Goal: Task Accomplishment & Management: Complete application form

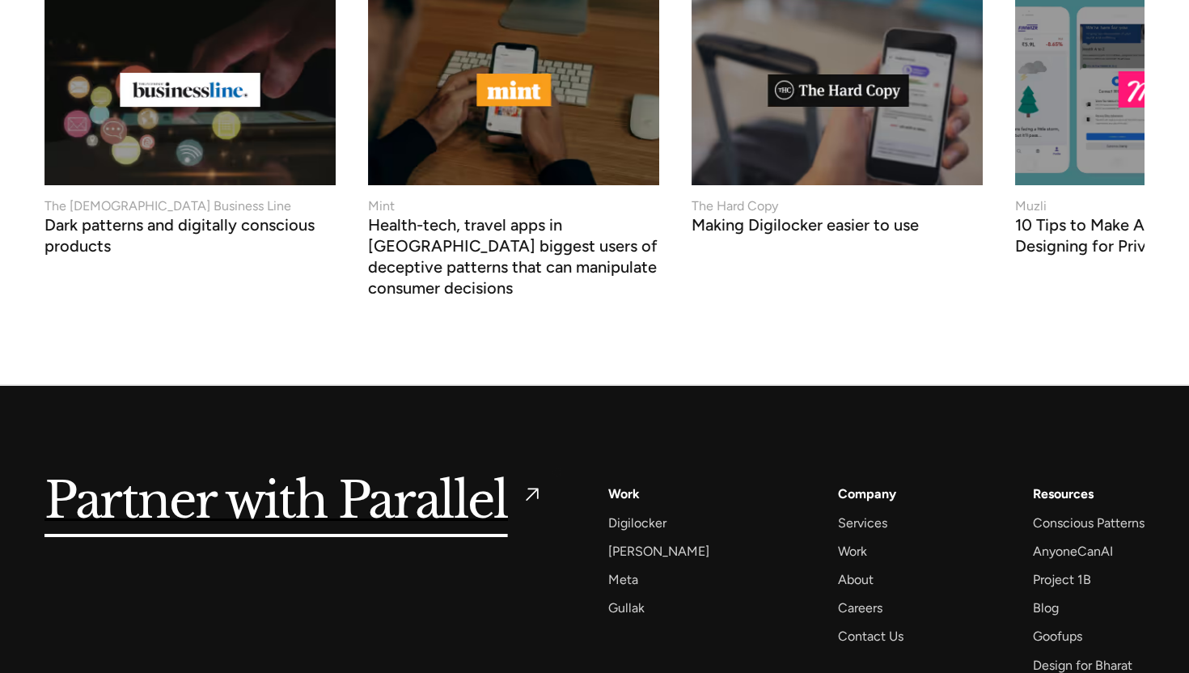
scroll to position [6167, 0]
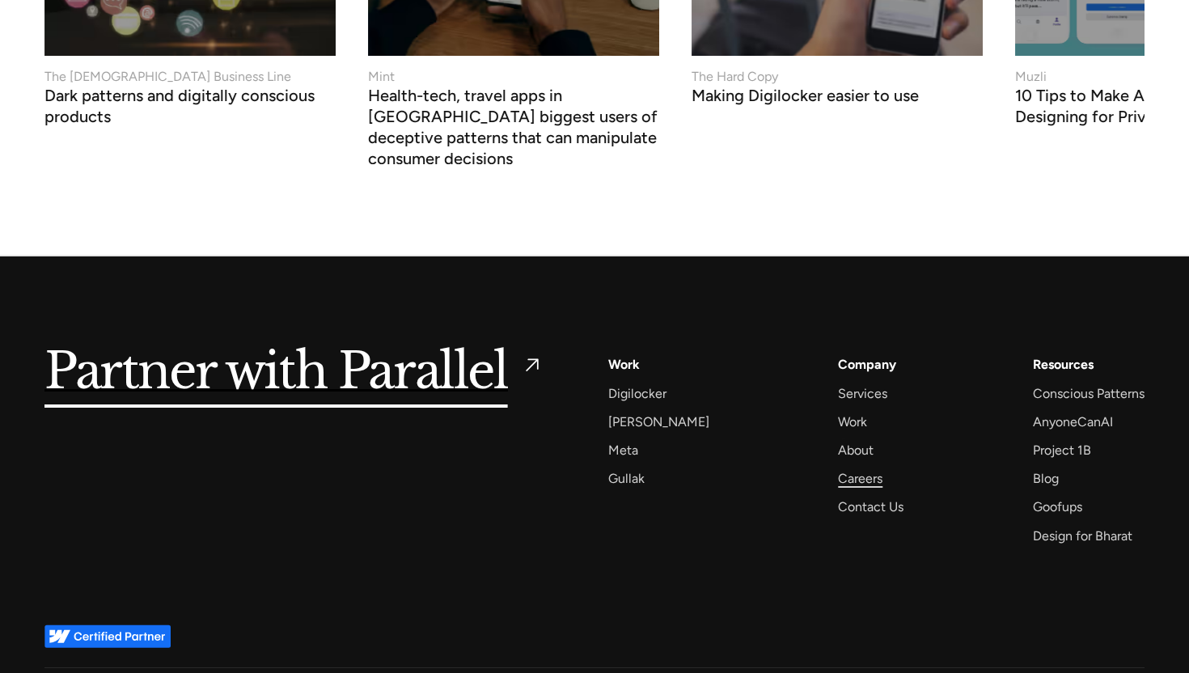
click at [843, 467] on div "Careers" at bounding box center [860, 478] width 44 height 22
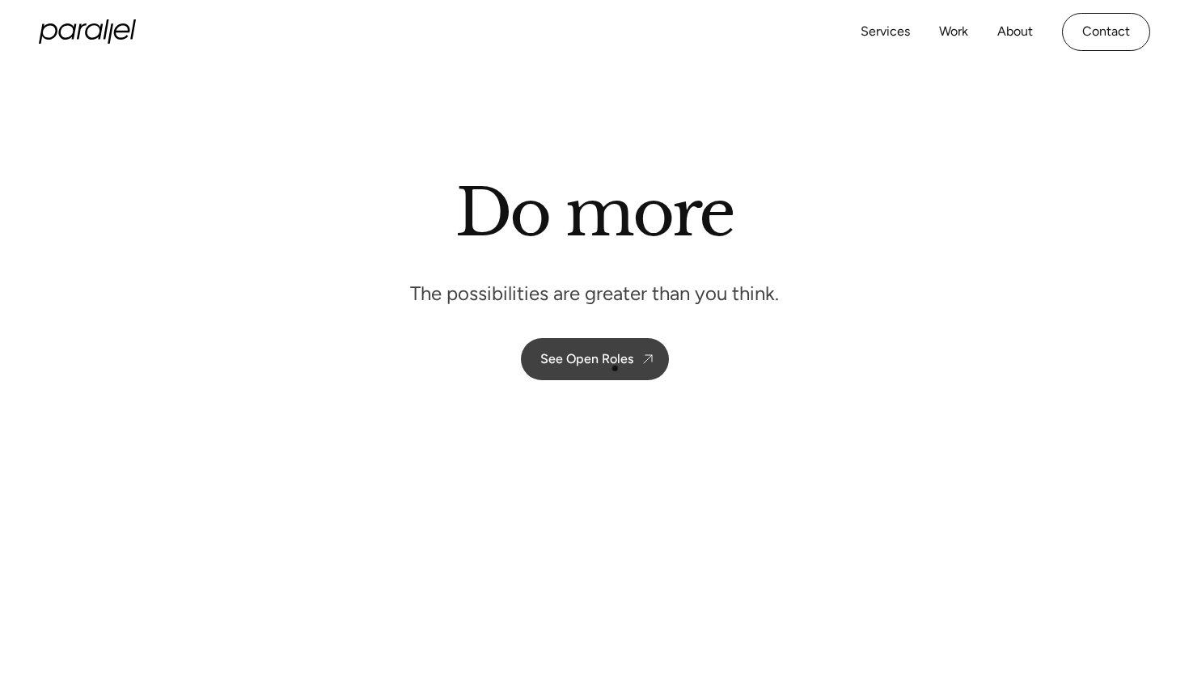
click at [614, 369] on link "See Open Roles" at bounding box center [595, 359] width 148 height 42
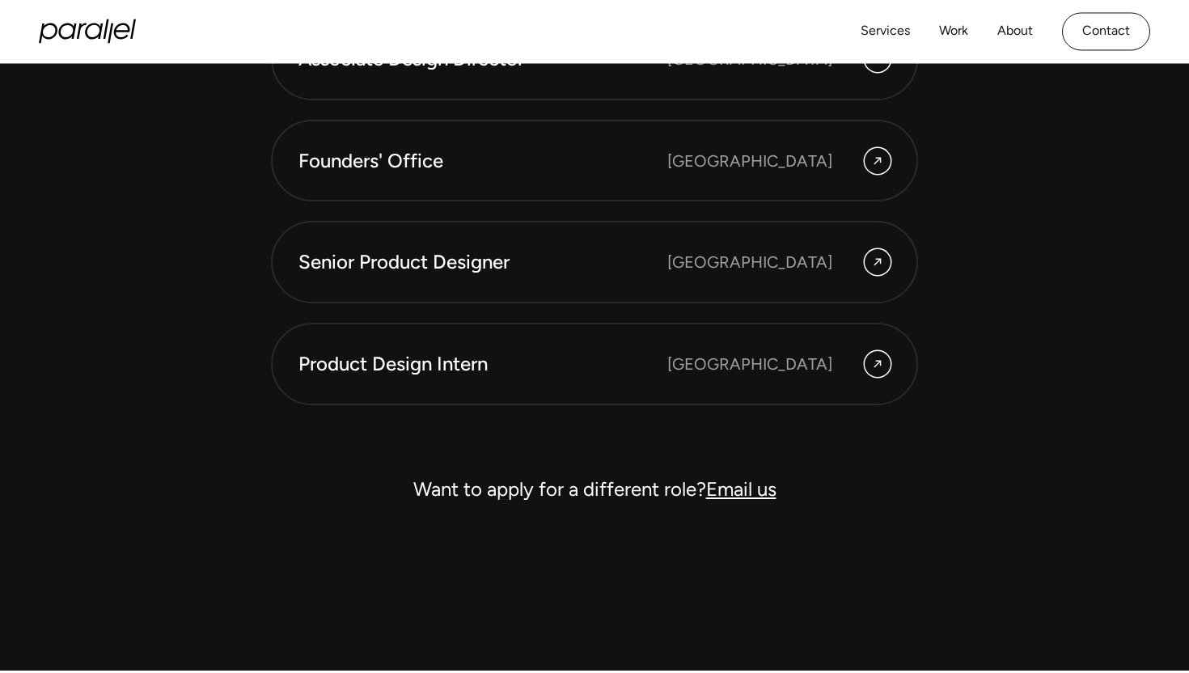
scroll to position [4576, 0]
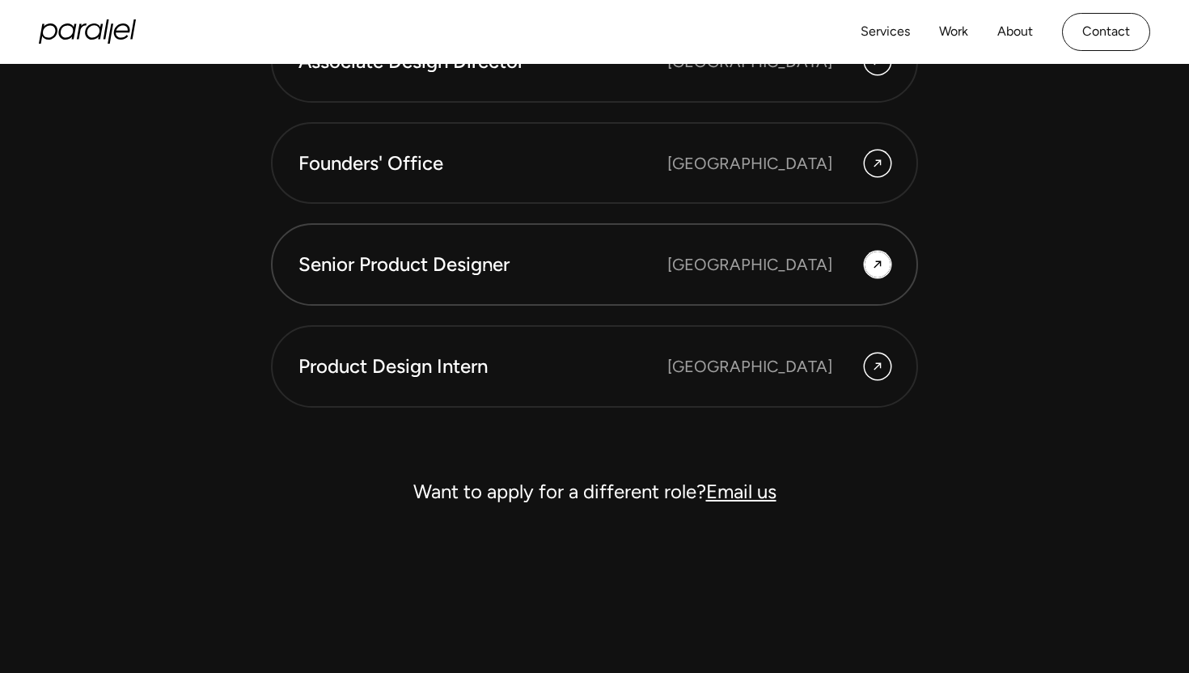
click at [488, 268] on div "Senior Product Designer" at bounding box center [482, 264] width 369 height 27
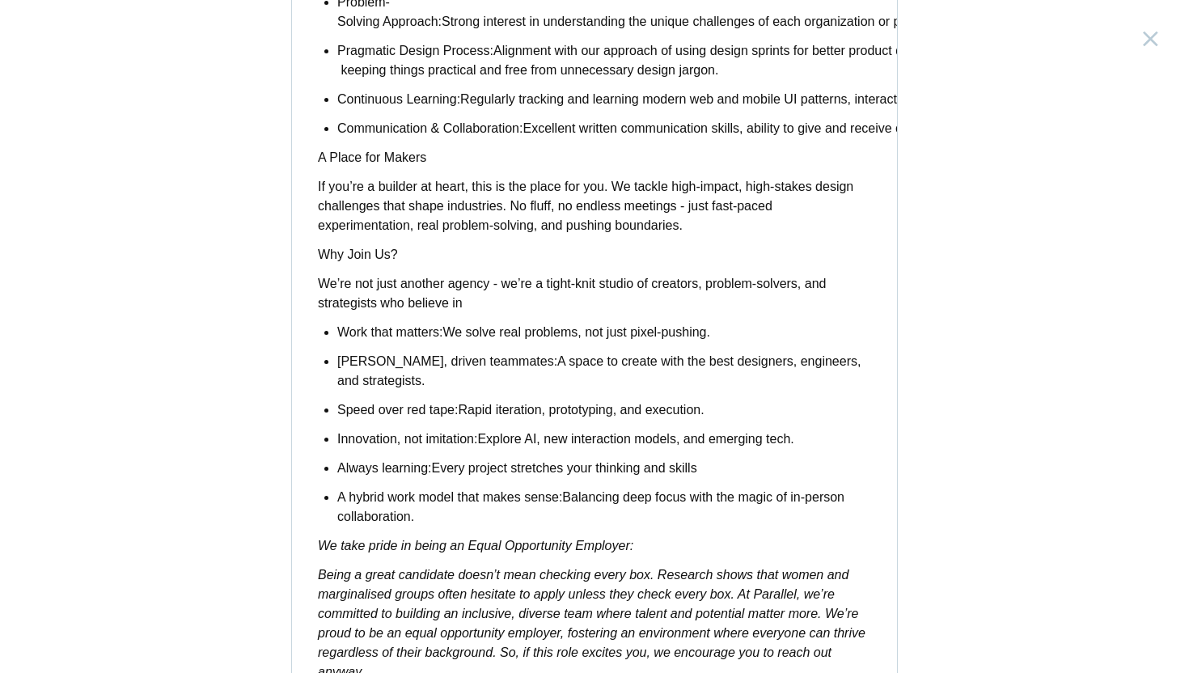
scroll to position [1261, 0]
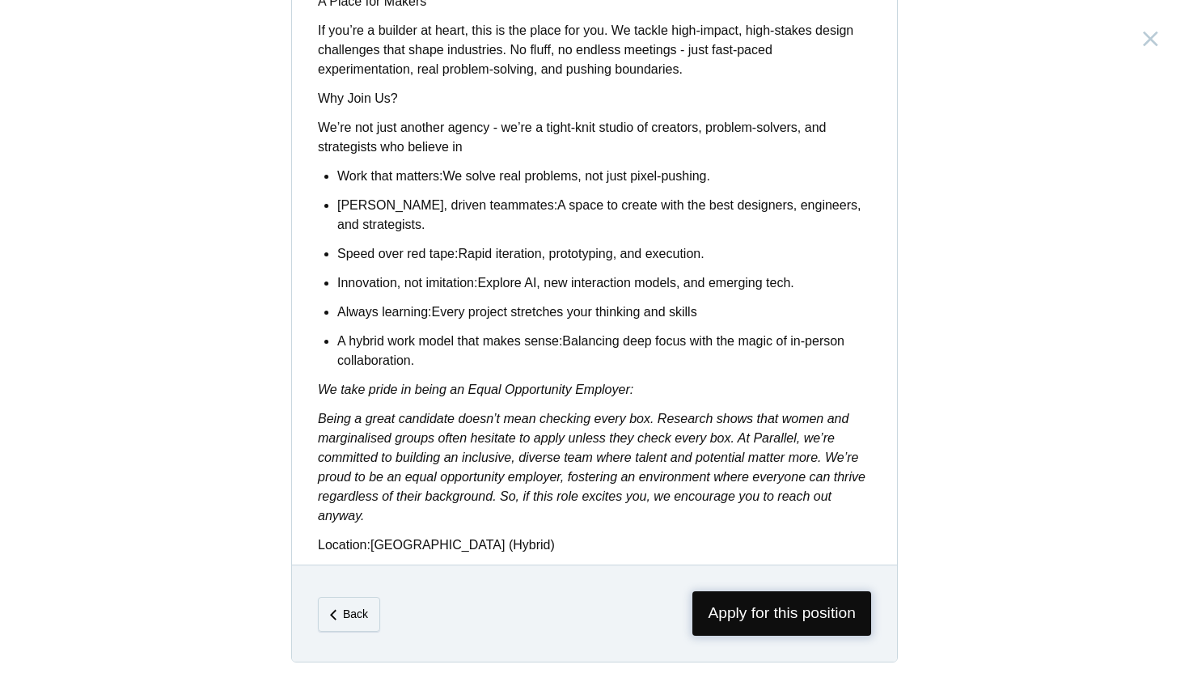
click at [733, 602] on span "Apply for this position" at bounding box center [781, 613] width 179 height 44
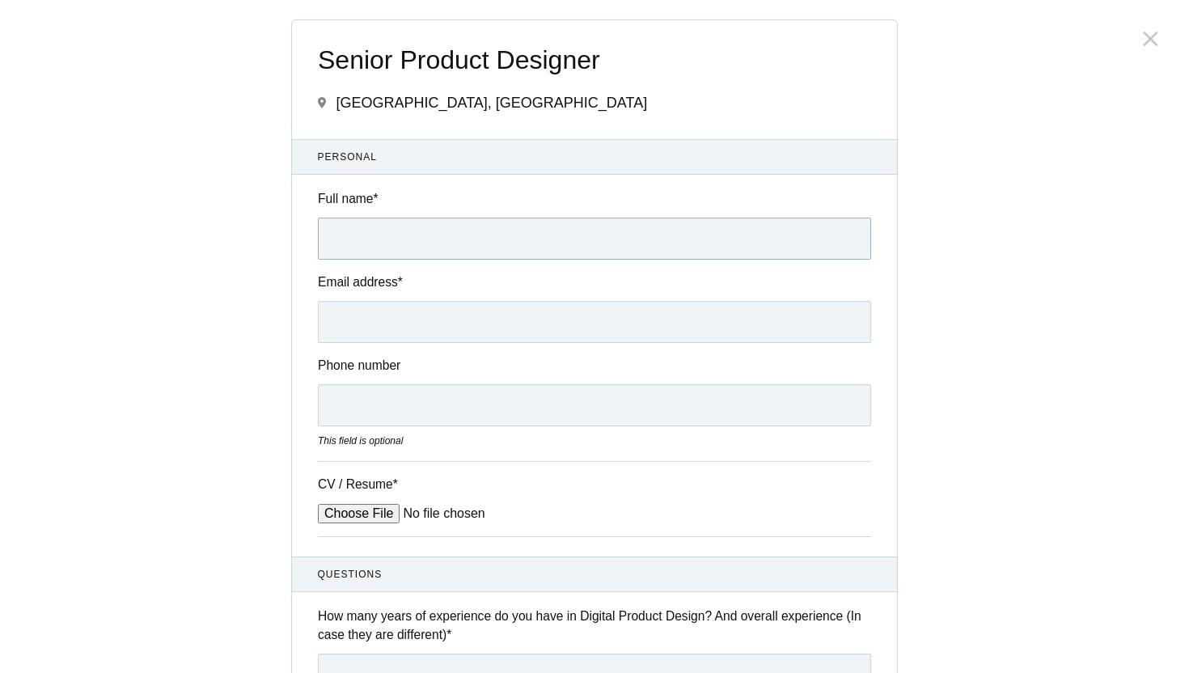
click at [560, 243] on input "Full name *" at bounding box center [594, 239] width 553 height 42
type input "Akshatha Bhat"
click at [429, 316] on input "Email address *" at bounding box center [594, 322] width 553 height 42
type input "bhat.akshathab@gmail.com"
click at [370, 425] on input "Phone number" at bounding box center [594, 405] width 553 height 42
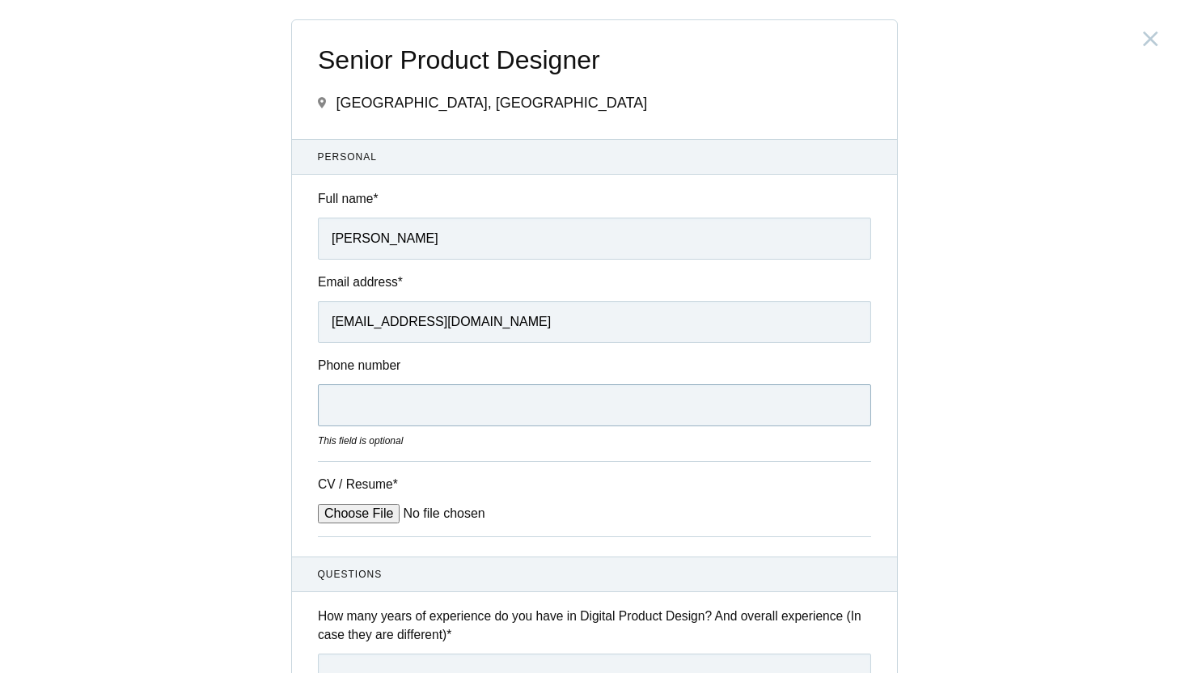
type input "8861975988"
click at [361, 512] on input "CV / Resume *" at bounding box center [440, 513] width 245 height 19
type input "C:\fakepath\AKSHATHA BHAT ATS '25.pdf"
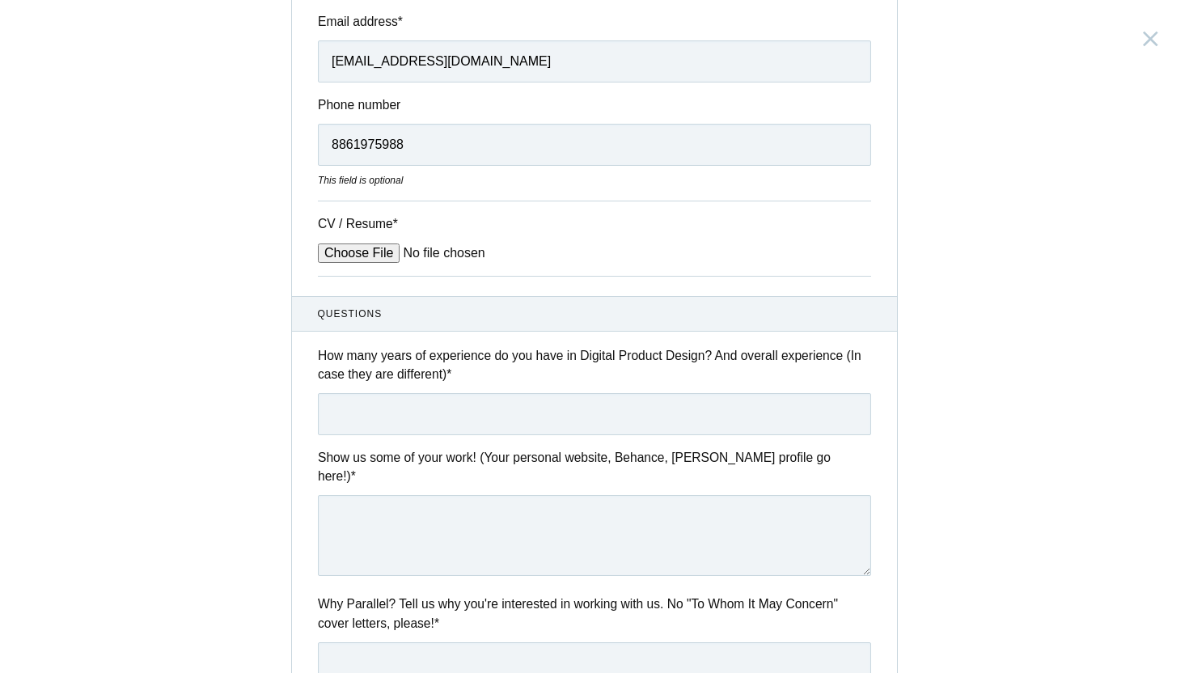
scroll to position [267, 0]
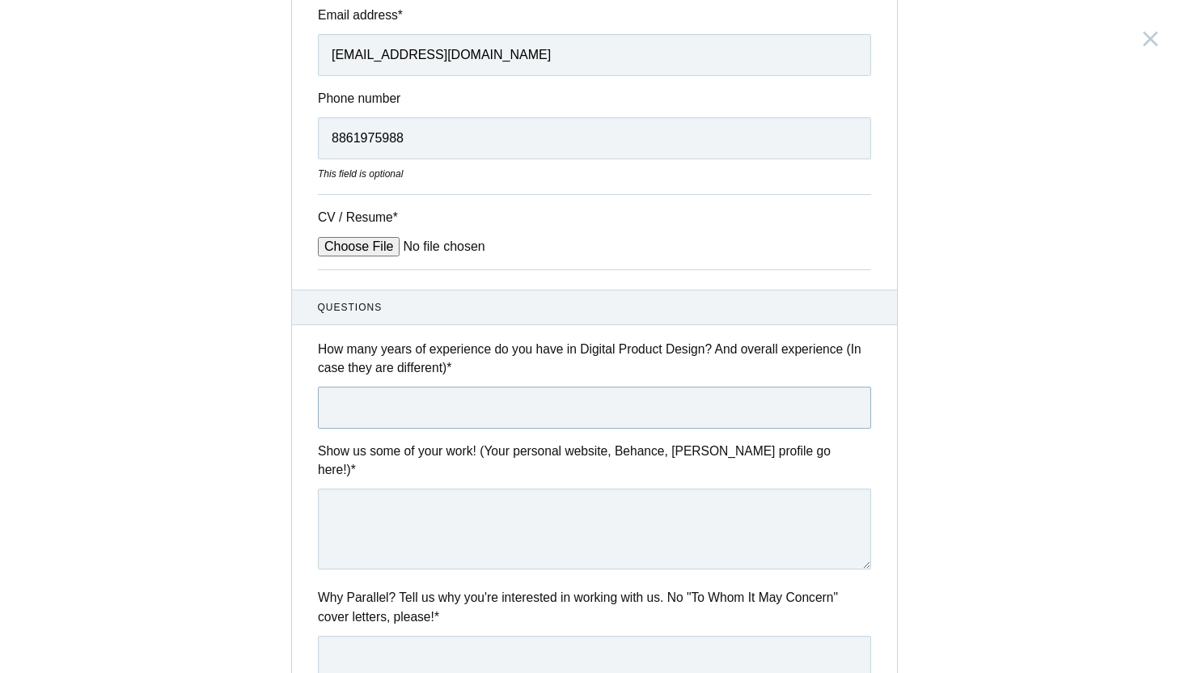
click at [590, 411] on input "text" at bounding box center [594, 408] width 553 height 42
click at [353, 409] on input "2.5 overall" at bounding box center [594, 408] width 553 height 42
click at [408, 403] on input "2.5 (overall" at bounding box center [594, 408] width 553 height 42
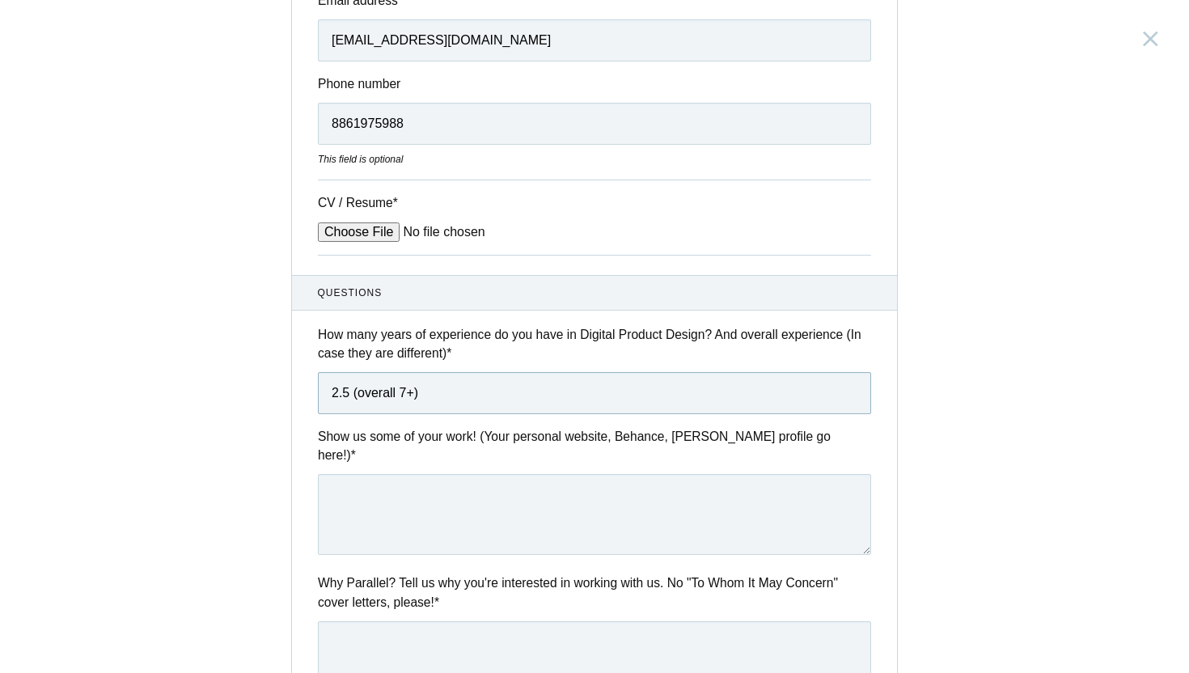
type input "2.5 (overall 7+)"
click at [405, 513] on textarea at bounding box center [594, 514] width 553 height 81
paste textarea "https://flawlessexperience.framer.website/"
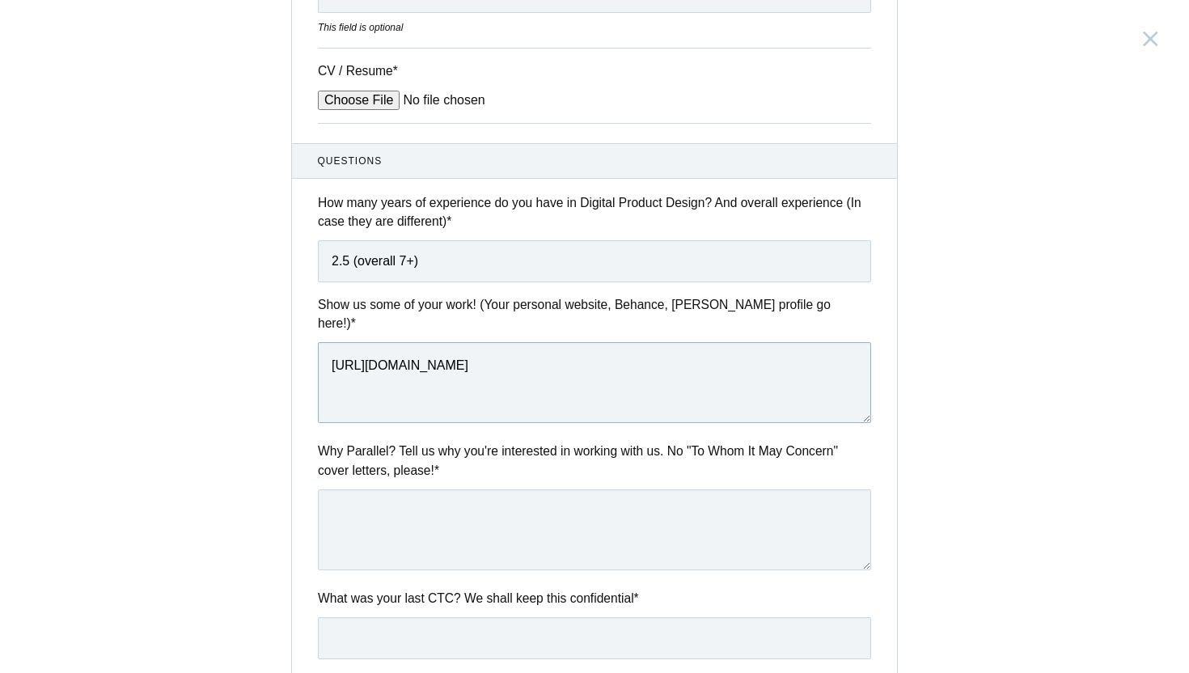
scroll to position [420, 0]
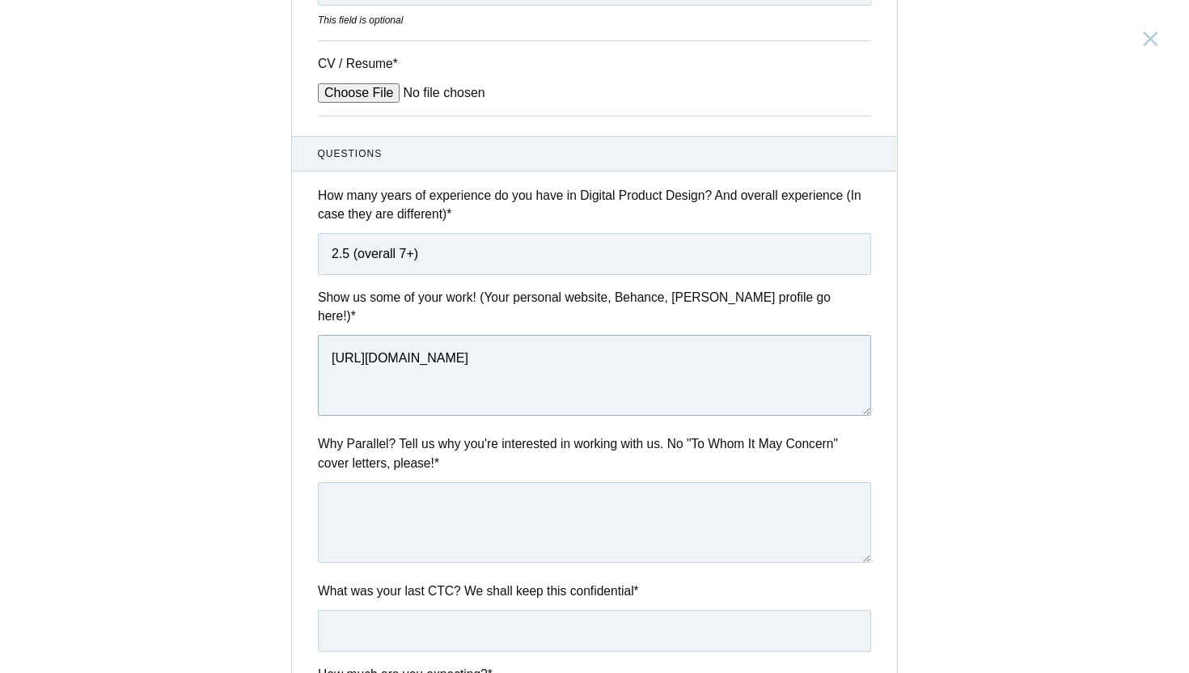
type textarea "https://flawlessexperience.framer.website/"
click at [473, 492] on textarea at bounding box center [594, 522] width 553 height 81
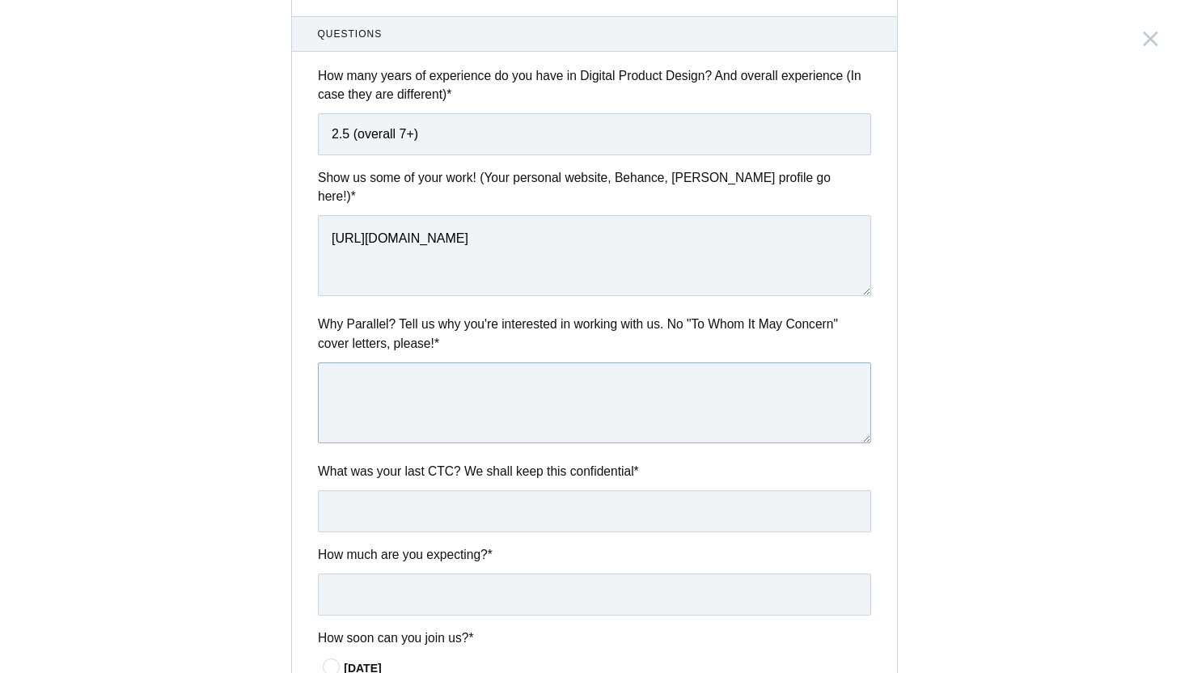
scroll to position [548, 0]
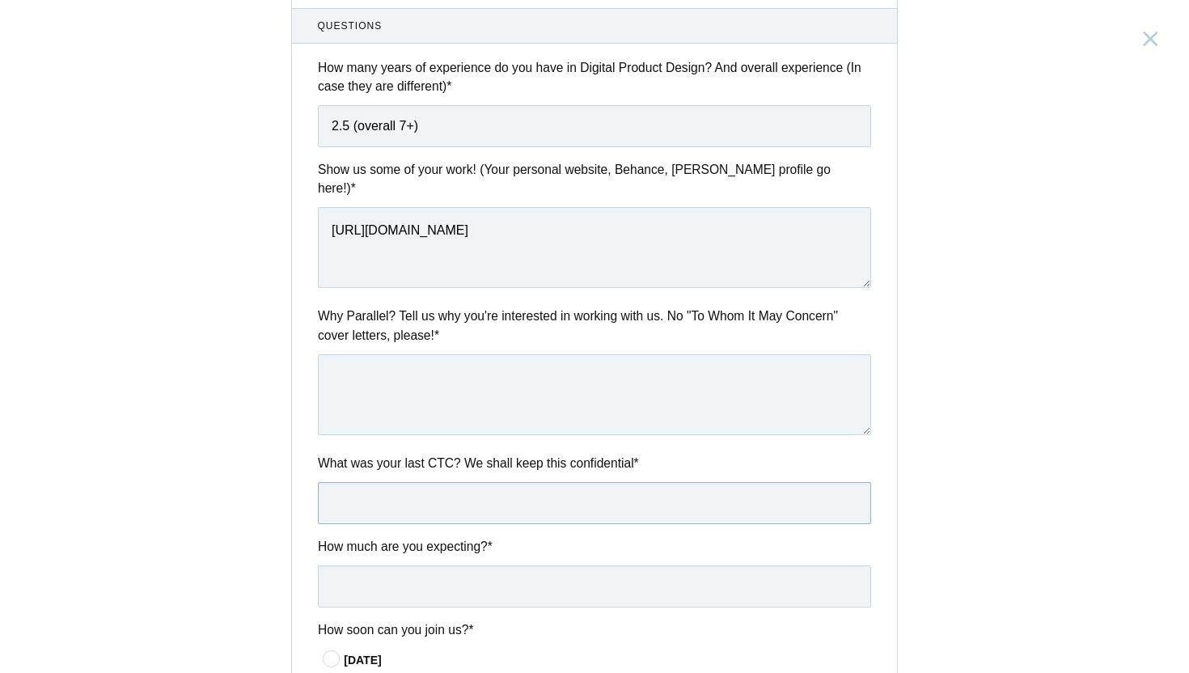
click at [472, 492] on input "text" at bounding box center [594, 503] width 553 height 42
